Goal: Task Accomplishment & Management: Use online tool/utility

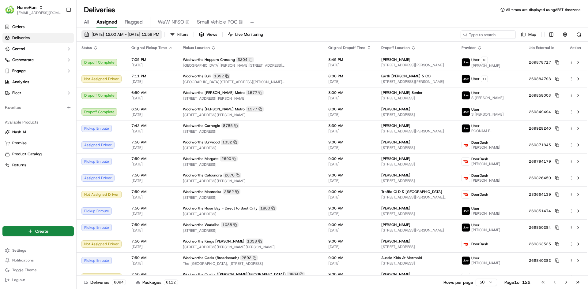
click at [112, 35] on span "[DATE] 12:00 AM - [DATE] 11:59 PM" at bounding box center [126, 35] width 68 height 6
click at [35, 14] on span "[EMAIL_ADDRESS][DOMAIN_NAME]" at bounding box center [39, 12] width 44 height 5
click at [103, 34] on div "HomeRun" at bounding box center [110, 32] width 89 height 12
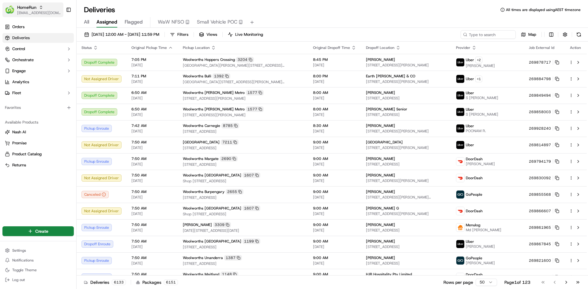
click at [41, 11] on span "[EMAIL_ADDRESS][DOMAIN_NAME]" at bounding box center [39, 12] width 44 height 5
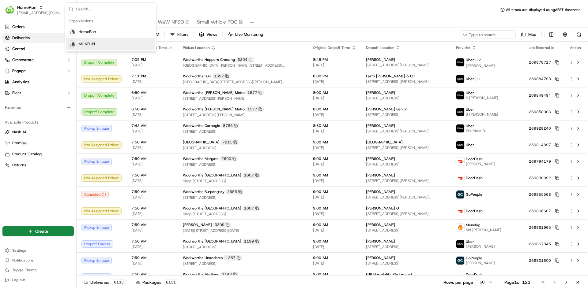
click at [91, 46] on span "MILKRUN" at bounding box center [86, 44] width 17 height 6
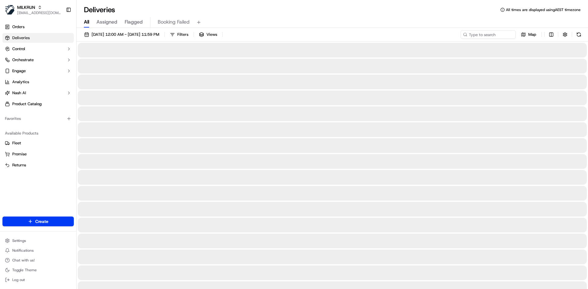
click at [85, 21] on span "All" at bounding box center [86, 21] width 5 height 7
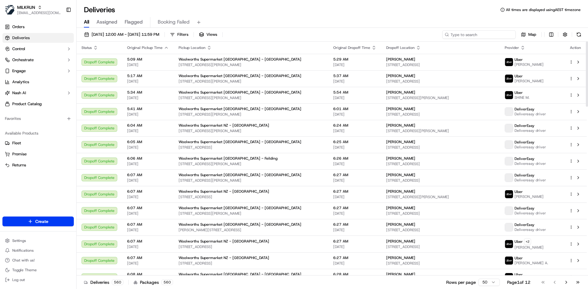
click at [481, 36] on input at bounding box center [478, 34] width 73 height 9
paste input "af51700d-aa85-4478-81bb-df96046ca020"
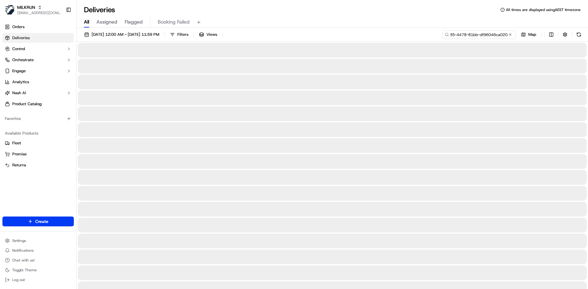
type input "af51700d-aa85-4478-81bb-df96046ca020"
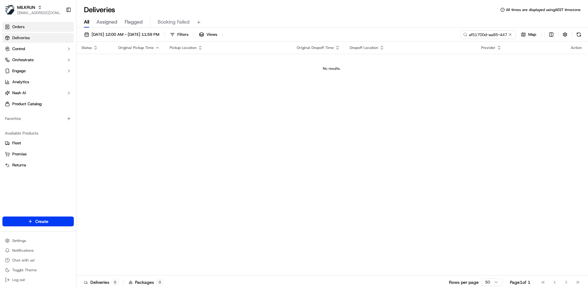
click at [39, 28] on link "Orders" at bounding box center [37, 27] width 71 height 10
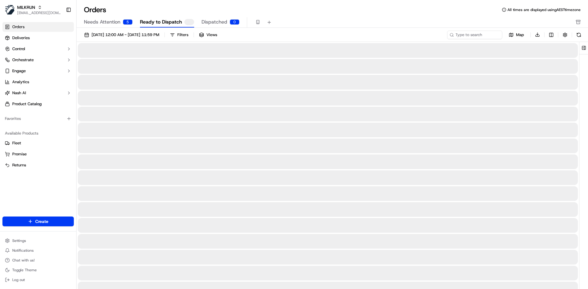
click at [107, 28] on div "Needs Attention 5 Ready to Dispatch Dispatched 0" at bounding box center [332, 22] width 511 height 11
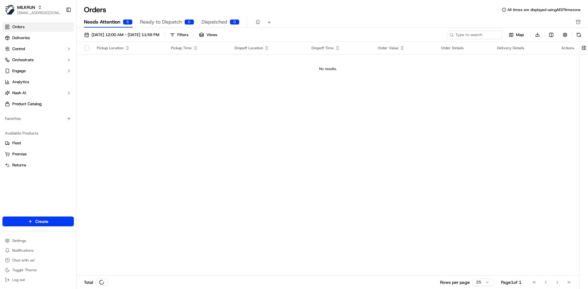
click at [113, 18] on button "Needs Attention 5" at bounding box center [108, 22] width 49 height 10
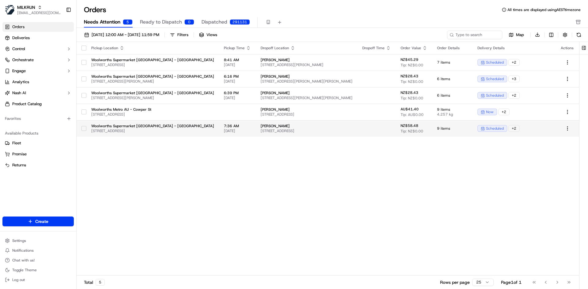
click at [385, 130] on td at bounding box center [376, 128] width 38 height 17
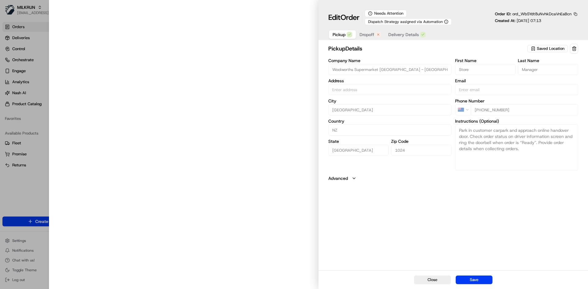
type input "[STREET_ADDRESS]"
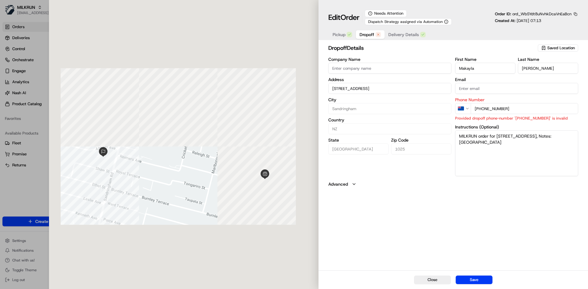
click at [372, 35] on span "Dropoff" at bounding box center [366, 35] width 15 height 6
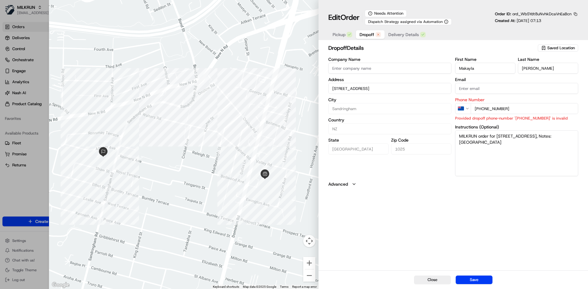
click at [484, 110] on input "[PHONE_NUMBER]" at bounding box center [524, 108] width 107 height 11
click at [482, 216] on div "dropoff Details Saved Location Company Name Address [STREET_ADDRESS] Zip Code 1…" at bounding box center [452, 157] width 269 height 228
paste input "tel"
type input "[PHONE_NUMBER]"
drag, startPoint x: 519, startPoint y: 109, endPoint x: 482, endPoint y: 110, distance: 37.1
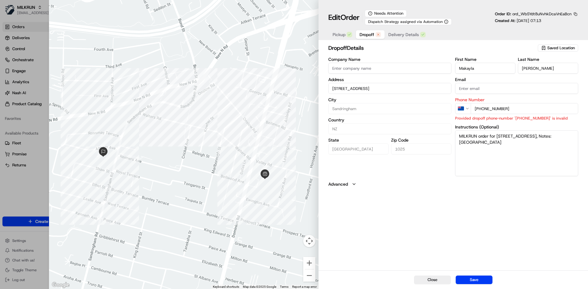
click at [482, 110] on input "[PHONE_NUMBER]" at bounding box center [524, 108] width 107 height 11
click at [526, 123] on div "First Name [PERSON_NAME] Last Name [PERSON_NAME] Email Phone Number NZ [PHONE_N…" at bounding box center [516, 116] width 123 height 119
click at [475, 281] on button "Save" at bounding box center [474, 280] width 37 height 9
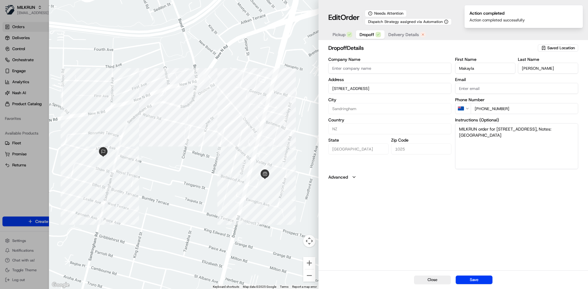
click at [399, 38] on button "Delivery Details" at bounding box center [407, 34] width 45 height 9
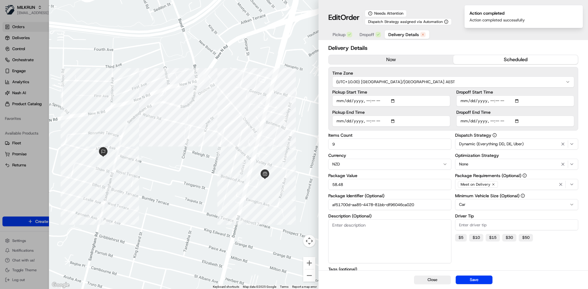
click at [409, 65] on div "Delivery Details now scheduled Time Zone (UTC+10.00) [GEOGRAPHIC_DATA]/[GEOGRAP…" at bounding box center [453, 186] width 250 height 284
click at [412, 59] on button "now" at bounding box center [391, 59] width 125 height 9
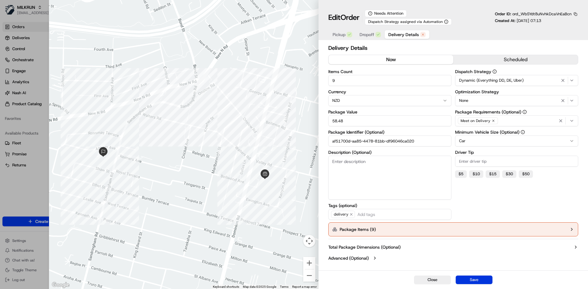
click at [466, 278] on button "Save" at bounding box center [474, 280] width 37 height 9
click at [432, 230] on button "Package Items ( 9 )" at bounding box center [453, 230] width 250 height 14
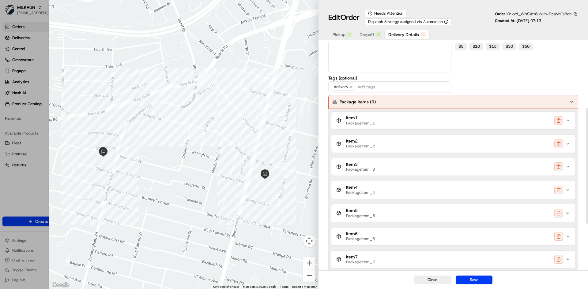
scroll to position [36, 0]
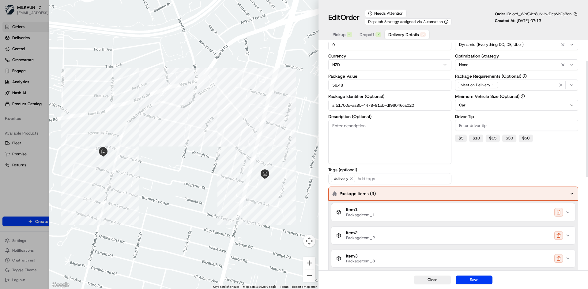
click at [504, 171] on div "Dispatch Strategy Dynamic (Everything DD, DE, Uber) Optimization Strategy None …" at bounding box center [516, 109] width 123 height 151
click at [370, 37] on span "Dropoff" at bounding box center [366, 35] width 15 height 6
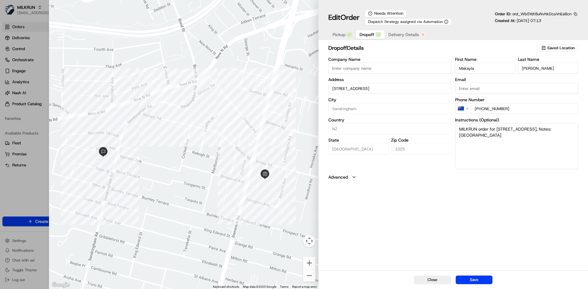
scroll to position [0, 0]
click at [473, 276] on button "Save" at bounding box center [474, 280] width 37 height 9
click at [396, 33] on span "Delivery Details" at bounding box center [403, 35] width 31 height 6
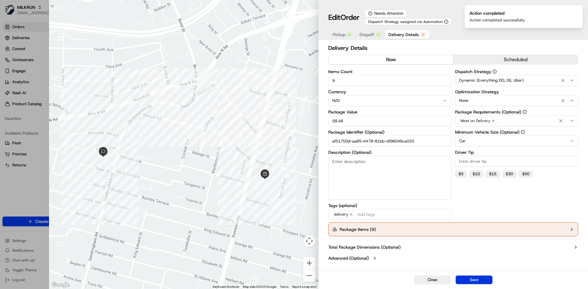
click at [481, 279] on button "Save" at bounding box center [474, 280] width 37 height 9
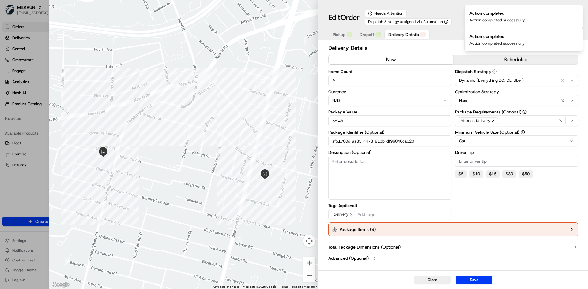
click at [530, 233] on button "Package Items ( 9 )" at bounding box center [453, 230] width 250 height 14
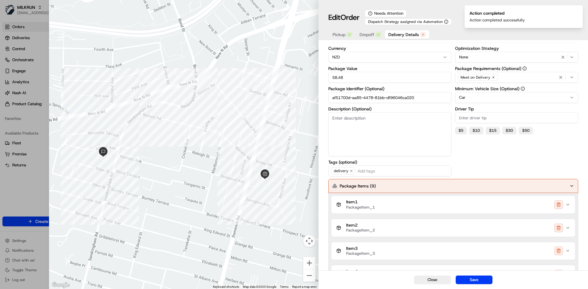
scroll to position [92, 0]
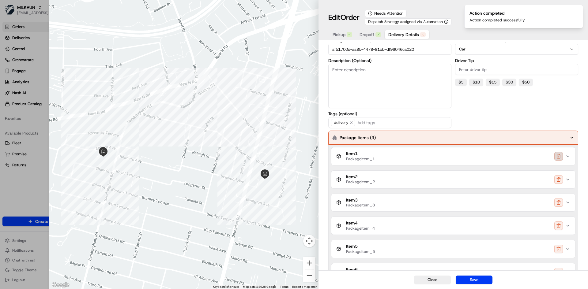
click at [559, 160] on button "button" at bounding box center [558, 156] width 9 height 9
click at [558, 156] on button "button" at bounding box center [558, 156] width 9 height 9
click at [558, 158] on button "button" at bounding box center [558, 156] width 9 height 9
click at [558, 175] on button "button" at bounding box center [558, 179] width 9 height 9
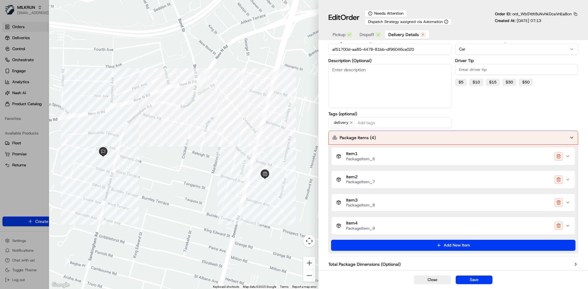
click at [558, 158] on button "button" at bounding box center [558, 156] width 9 height 9
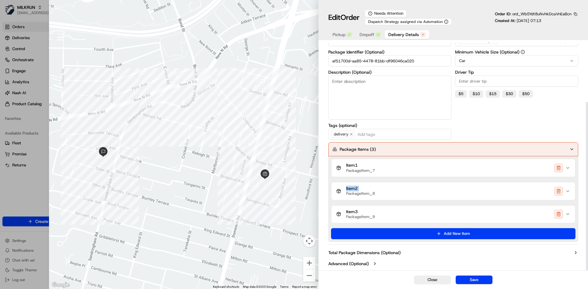
click at [558, 158] on div "Item 1 PackageItem_7 Item 2 PackageItem_8 Item 3 PackageItem_9 Add New Item" at bounding box center [453, 199] width 250 height 86
click at [557, 171] on button "button" at bounding box center [558, 168] width 9 height 9
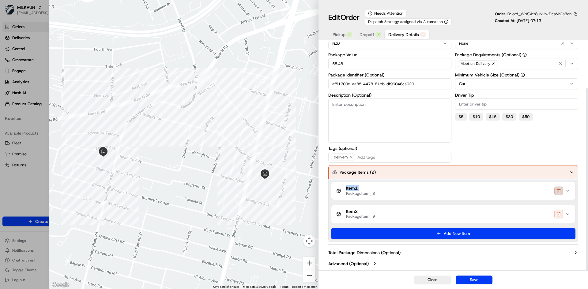
click at [557, 189] on button "button" at bounding box center [558, 191] width 9 height 9
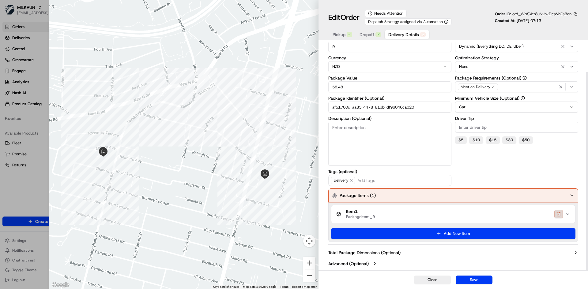
scroll to position [34, 0]
drag, startPoint x: 554, startPoint y: 219, endPoint x: 558, endPoint y: 216, distance: 4.4
click at [555, 218] on div "Item 1 PackageItem_9" at bounding box center [450, 214] width 229 height 10
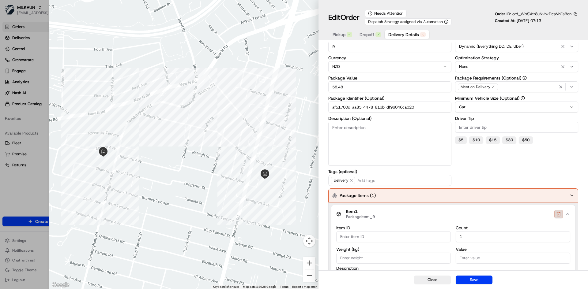
click at [557, 216] on button "button" at bounding box center [558, 214] width 9 height 9
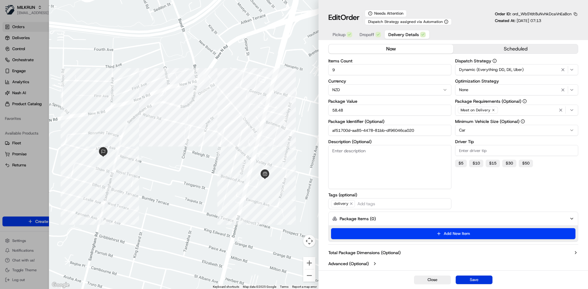
click at [479, 281] on button "Save" at bounding box center [474, 280] width 37 height 9
type input "1"
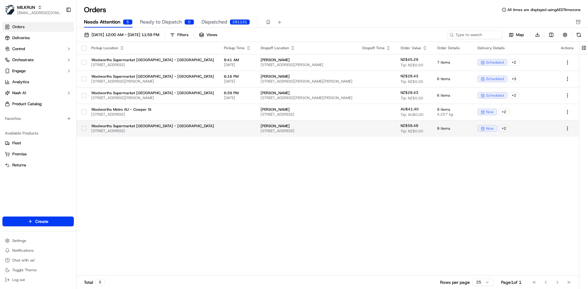
click at [219, 132] on td at bounding box center [237, 128] width 37 height 17
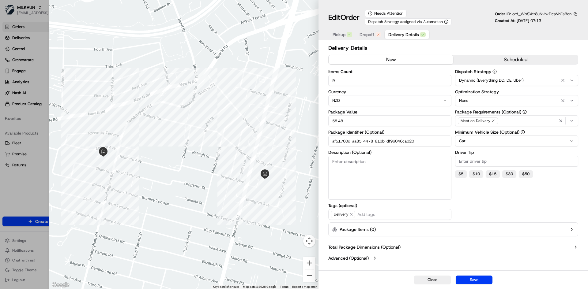
click at [359, 36] on span "Dropoff" at bounding box center [366, 35] width 15 height 6
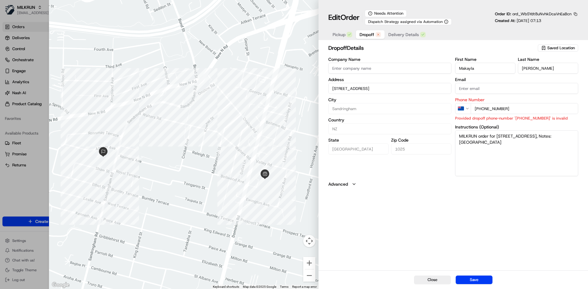
click at [445, 112] on div "Company Name Address [STREET_ADDRESS] Zip Code 1025 First Name [PERSON_NAME] La…" at bounding box center [453, 116] width 250 height 119
paste input "0"
click at [477, 109] on input "[PHONE_NUMBER]" at bounding box center [524, 108] width 107 height 11
type input "[PHONE_NUMBER]"
click at [515, 201] on div "dropoff Details Saved Location Company Name Address [STREET_ADDRESS] Zip Code 1…" at bounding box center [452, 157] width 269 height 228
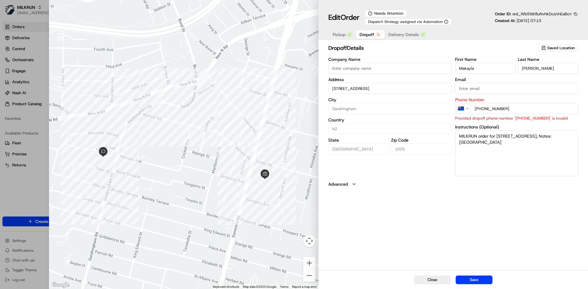
click at [478, 283] on button "Save" at bounding box center [474, 280] width 37 height 9
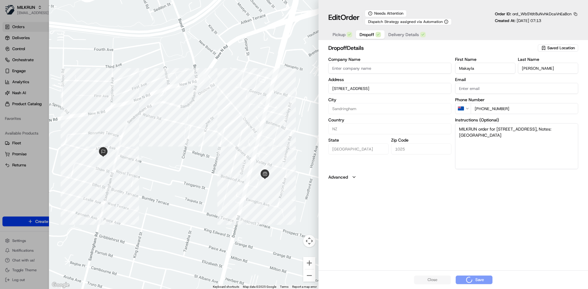
type input "+1"
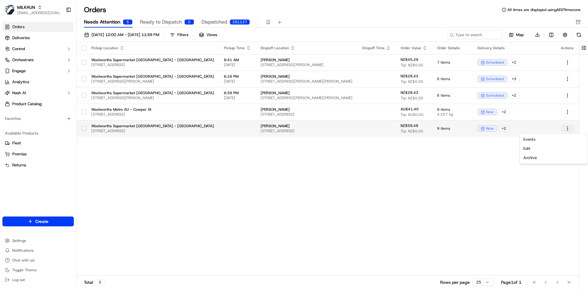
click at [565, 128] on html "MILKRUN [EMAIL_ADDRESS][DOMAIN_NAME] Toggle Sidebar Orders Deliveries Control O…" at bounding box center [294, 144] width 588 height 289
click at [363, 128] on html "MILKRUN [EMAIL_ADDRESS][DOMAIN_NAME] Toggle Sidebar Orders Deliveries Control O…" at bounding box center [294, 144] width 588 height 289
click at [363, 128] on td at bounding box center [376, 128] width 38 height 17
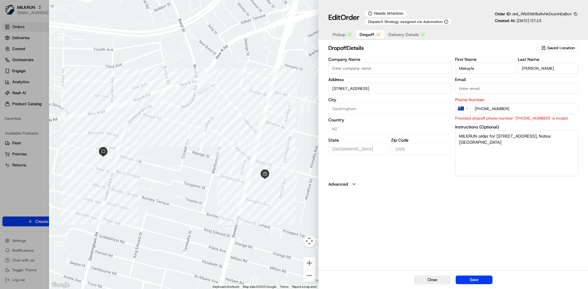
click at [483, 108] on input "[PHONE_NUMBER]" at bounding box center [524, 108] width 107 height 11
type input "[PHONE_NUMBER]"
click at [499, 206] on div "dropoff Details Saved Location Company Name Address [STREET_ADDRESS] Zip Code 1…" at bounding box center [452, 157] width 269 height 228
click at [472, 283] on button "Save" at bounding box center [474, 280] width 37 height 9
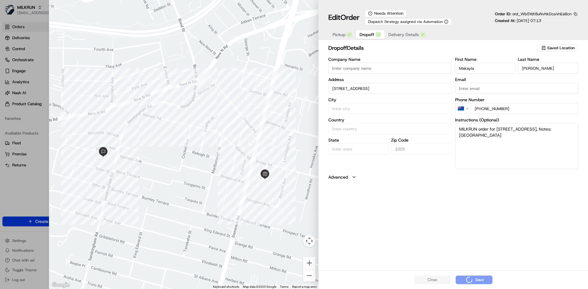
type input "+1"
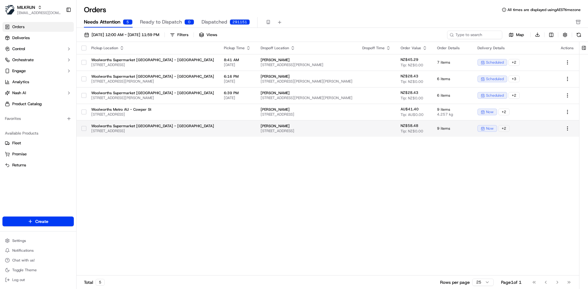
click at [199, 130] on span "[STREET_ADDRESS]" at bounding box center [152, 131] width 123 height 5
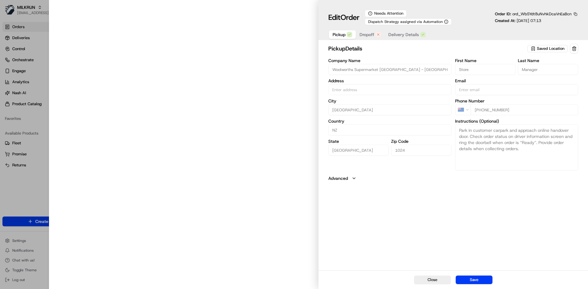
type input "[STREET_ADDRESS]"
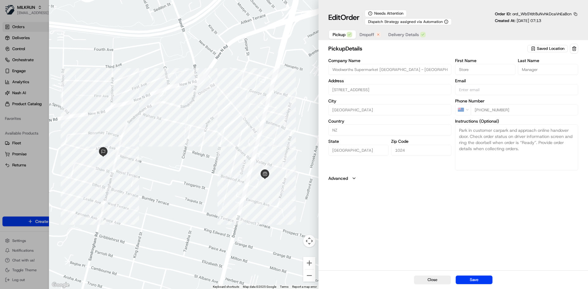
click at [366, 38] on button "Dropoff" at bounding box center [370, 34] width 29 height 9
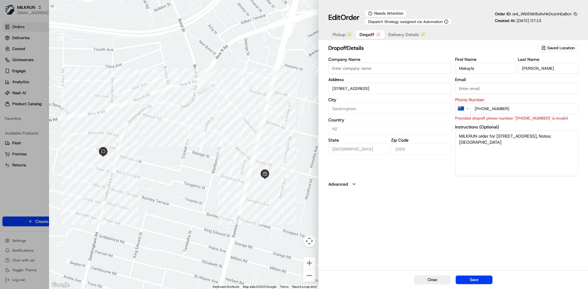
drag, startPoint x: 497, startPoint y: 108, endPoint x: 483, endPoint y: 107, distance: 13.9
click at [483, 107] on input "[PHONE_NUMBER]" at bounding box center [524, 108] width 107 height 11
paste input "022 189"
type input "+64 022 189 3075"
click at [483, 197] on div "dropoff Details Saved Location Company Name Address 103 Sandringham Road, Sandr…" at bounding box center [452, 157] width 269 height 228
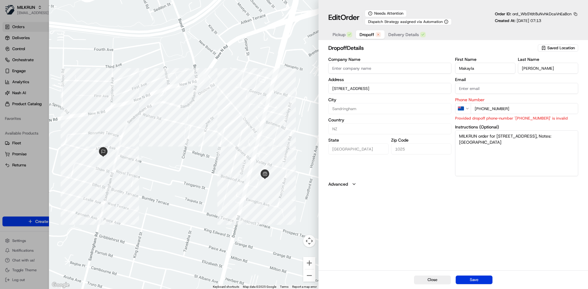
click at [479, 282] on button "Save" at bounding box center [474, 280] width 37 height 9
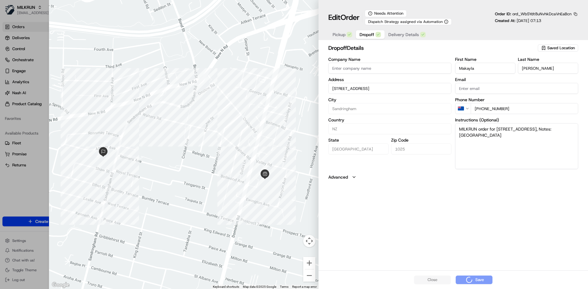
type input "+1"
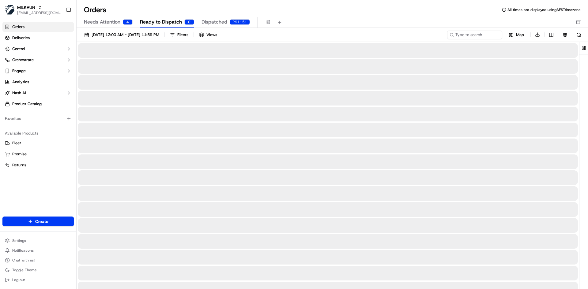
click at [155, 25] on span "Ready to Dispatch" at bounding box center [161, 21] width 42 height 7
click at [160, 22] on span "Ready to Dispatch" at bounding box center [161, 21] width 42 height 7
click at [113, 30] on div "01/09/2025 12:00 AM - 30/09/2025 11:59 PM Filters Views Map Download" at bounding box center [332, 244] width 511 height 432
click at [115, 32] on span "[DATE] 12:00 AM - [DATE] 11:59 PM" at bounding box center [126, 35] width 68 height 6
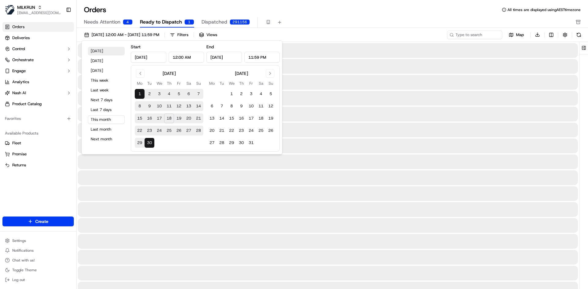
click at [106, 53] on button "[DATE]" at bounding box center [106, 51] width 37 height 9
type input "[DATE]"
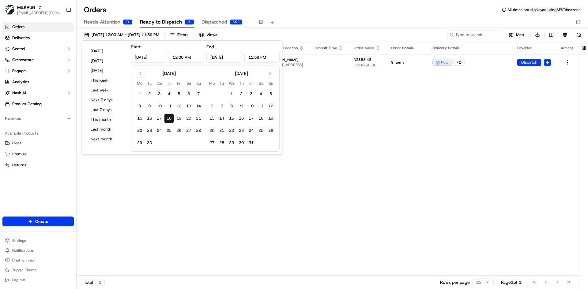
click at [311, 16] on div "Orders All times are displayed using AEST timezone Needs Attention 0 Ready to D…" at bounding box center [332, 16] width 511 height 23
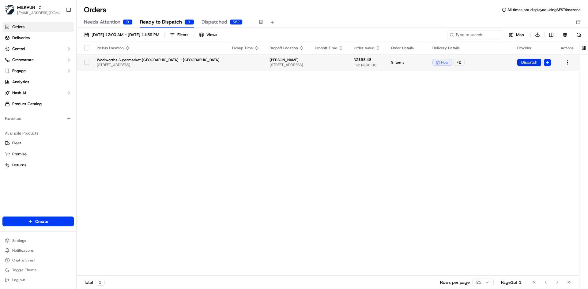
click at [540, 62] on button "Dispatch" at bounding box center [529, 62] width 24 height 7
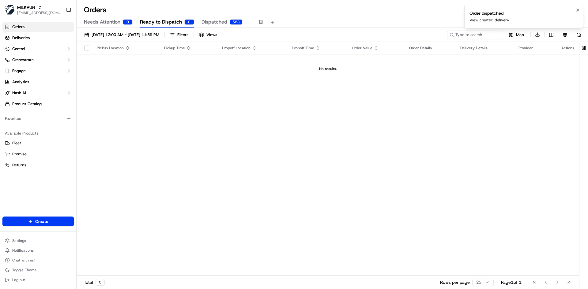
click at [483, 19] on link "View created delivery" at bounding box center [489, 20] width 40 height 6
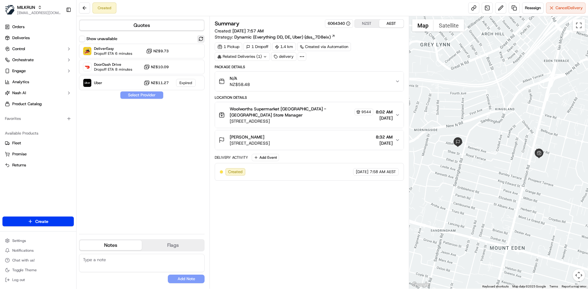
click at [200, 39] on button at bounding box center [200, 38] width 7 height 7
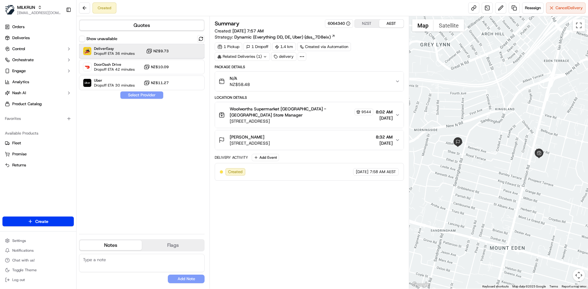
click at [181, 48] on div "DeliverEasy Dropoff ETA 36 minutes NZ$9.73" at bounding box center [142, 51] width 126 height 15
click at [148, 94] on button "Assign Provider" at bounding box center [141, 95] width 43 height 7
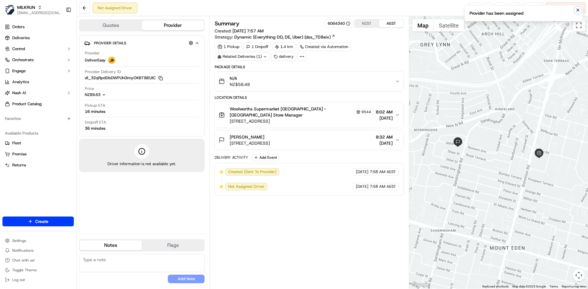
click at [580, 12] on icon "Notifications (F8)" at bounding box center [577, 10] width 5 height 5
click at [470, 12] on link at bounding box center [473, 7] width 11 height 11
